Goal: Information Seeking & Learning: Find specific fact

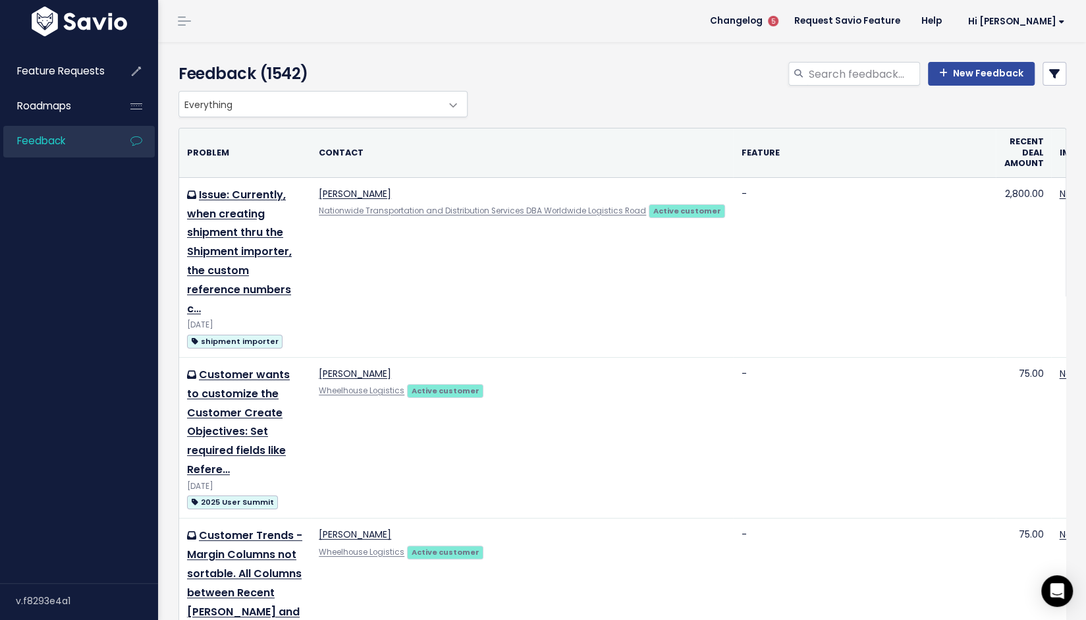
click at [1050, 91] on div "New Feedback" at bounding box center [773, 76] width 605 height 29
click at [1049, 79] on icon at bounding box center [1054, 73] width 11 height 11
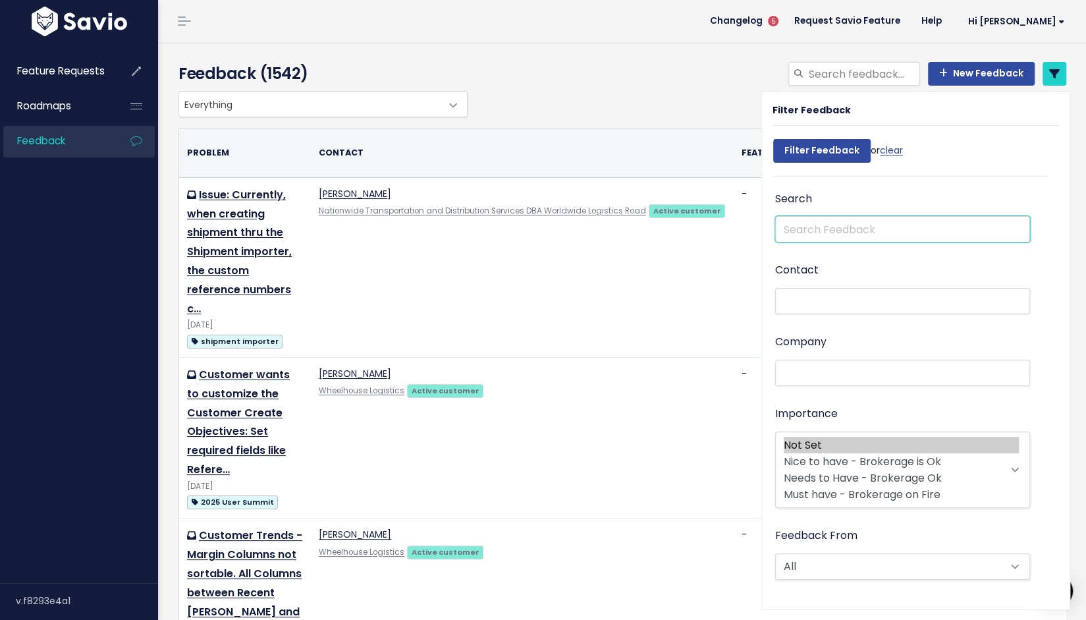
click at [876, 242] on input "text" at bounding box center [902, 229] width 255 height 26
type input "sort"
click at [773, 139] on input "Filter Feedback" at bounding box center [821, 151] width 97 height 24
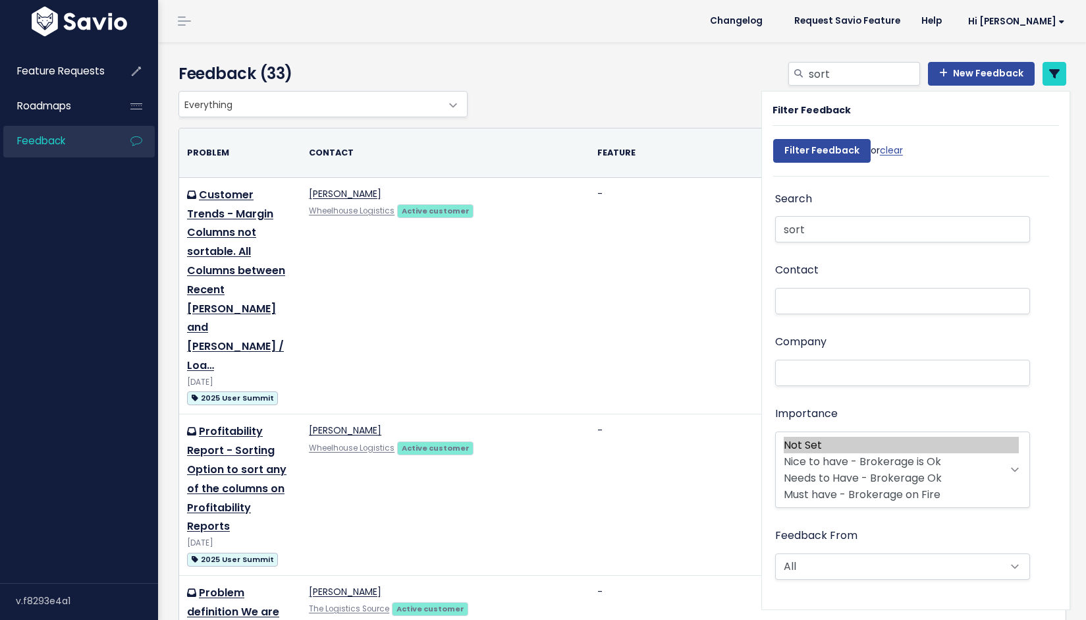
select select
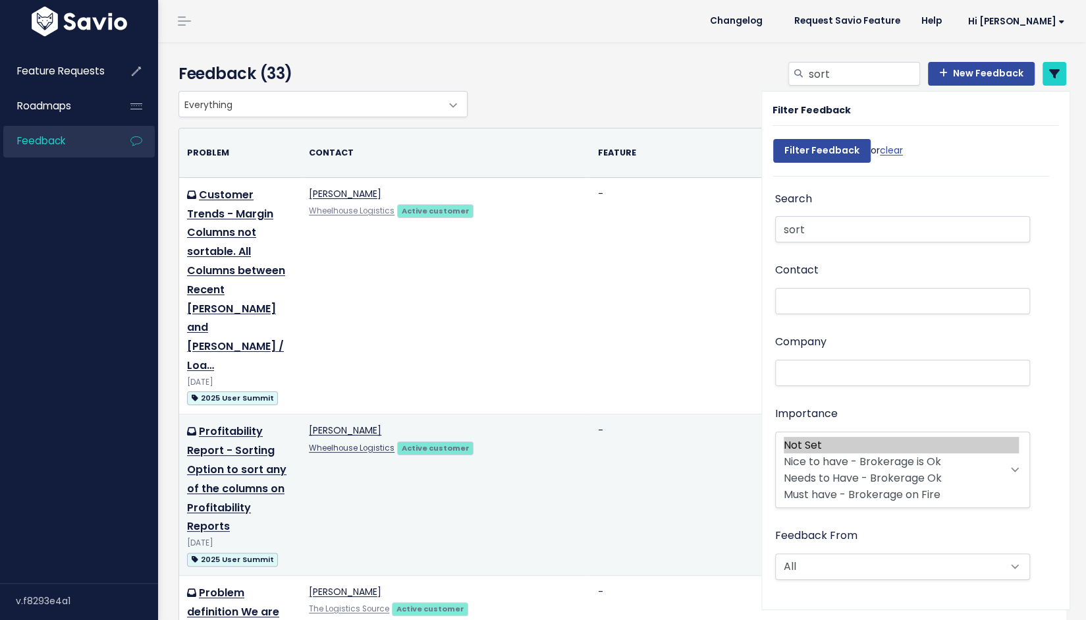
select select
